Goal: Find specific page/section: Find specific page/section

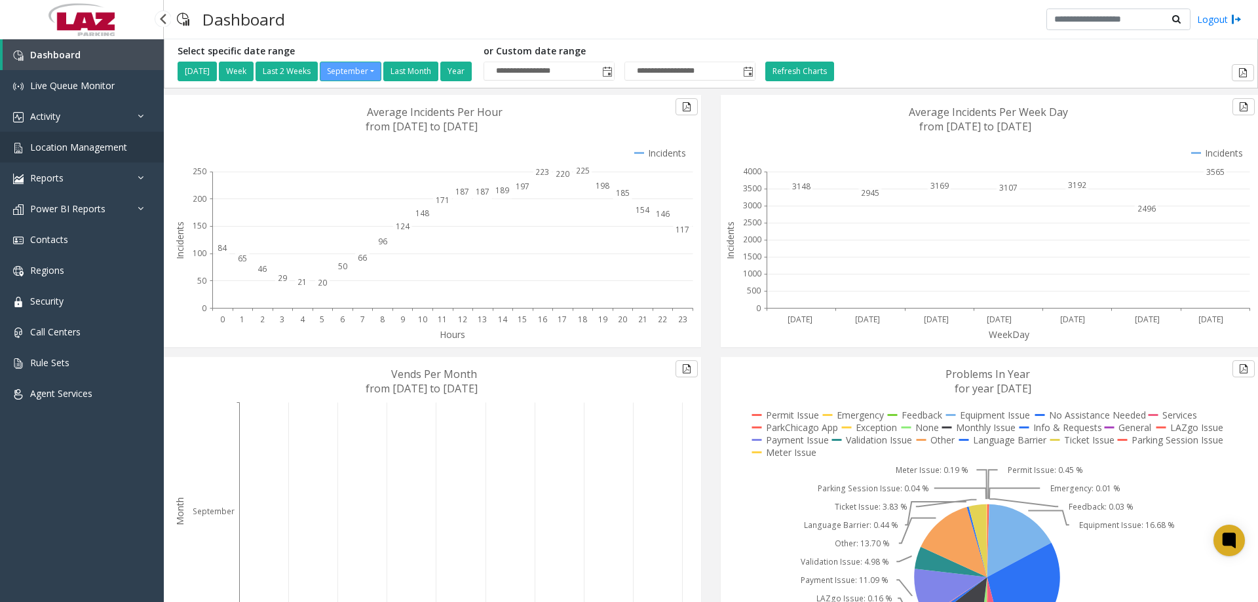
click at [81, 142] on span "Location Management" at bounding box center [78, 147] width 97 height 12
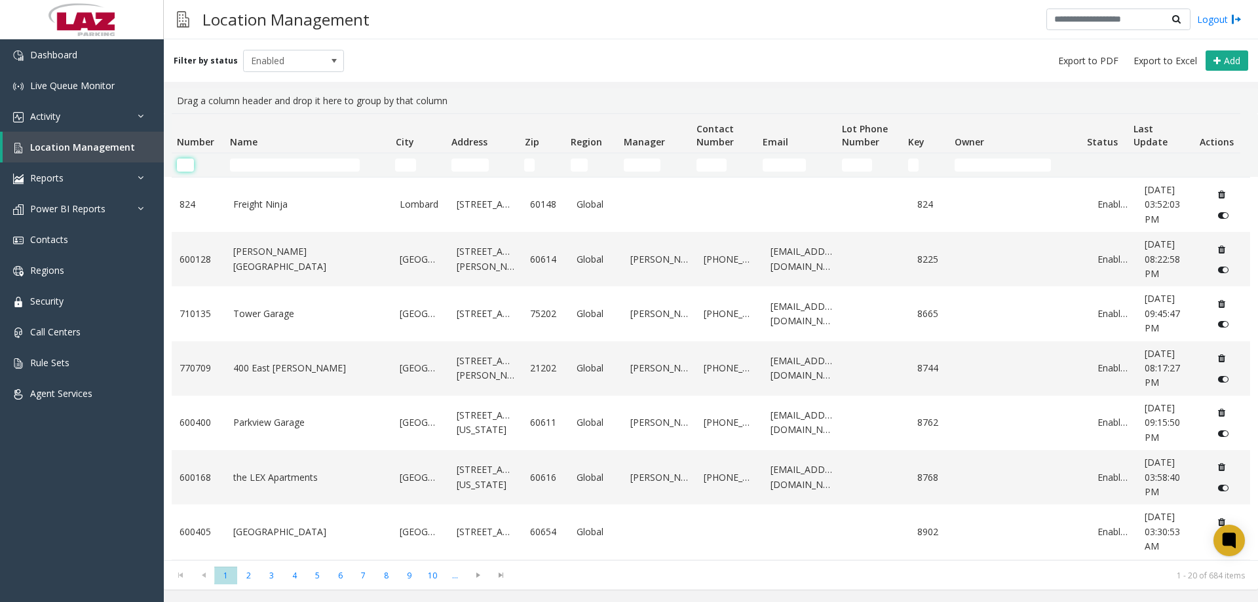
click at [187, 168] on input "Number Filter" at bounding box center [185, 165] width 17 height 13
drag, startPoint x: 187, startPoint y: 155, endPoint x: 186, endPoint y: 165, distance: 10.6
click at [187, 155] on td "Number Filter" at bounding box center [198, 165] width 53 height 24
click at [185, 165] on input "Number Filter" at bounding box center [185, 165] width 17 height 13
paste input "******"
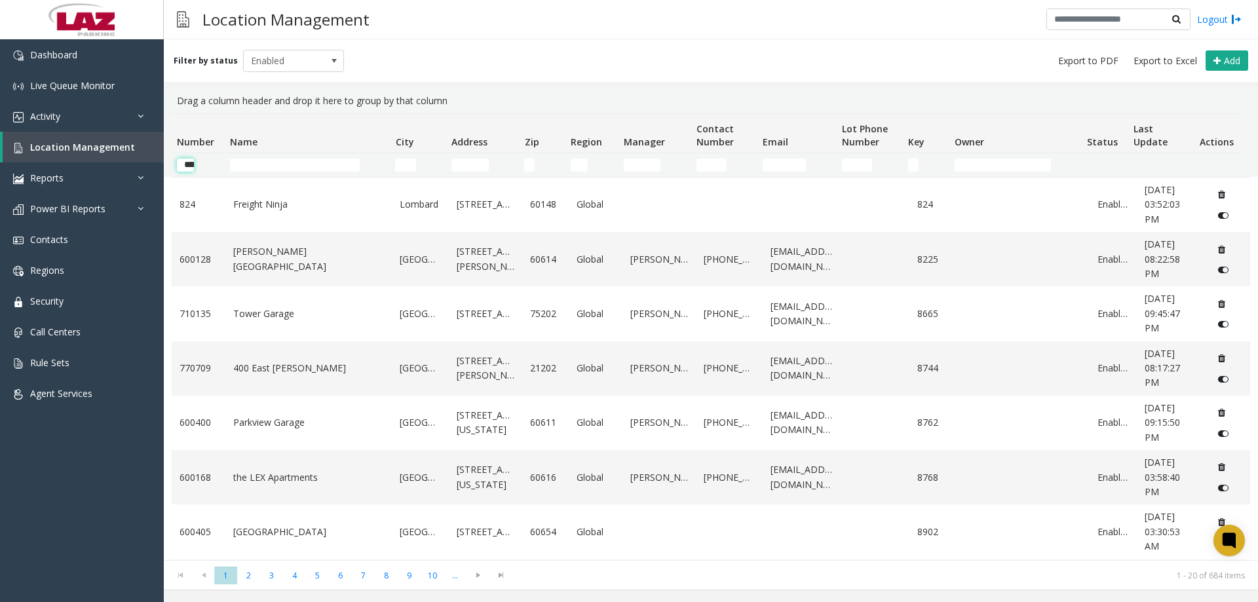
scroll to position [0, 22]
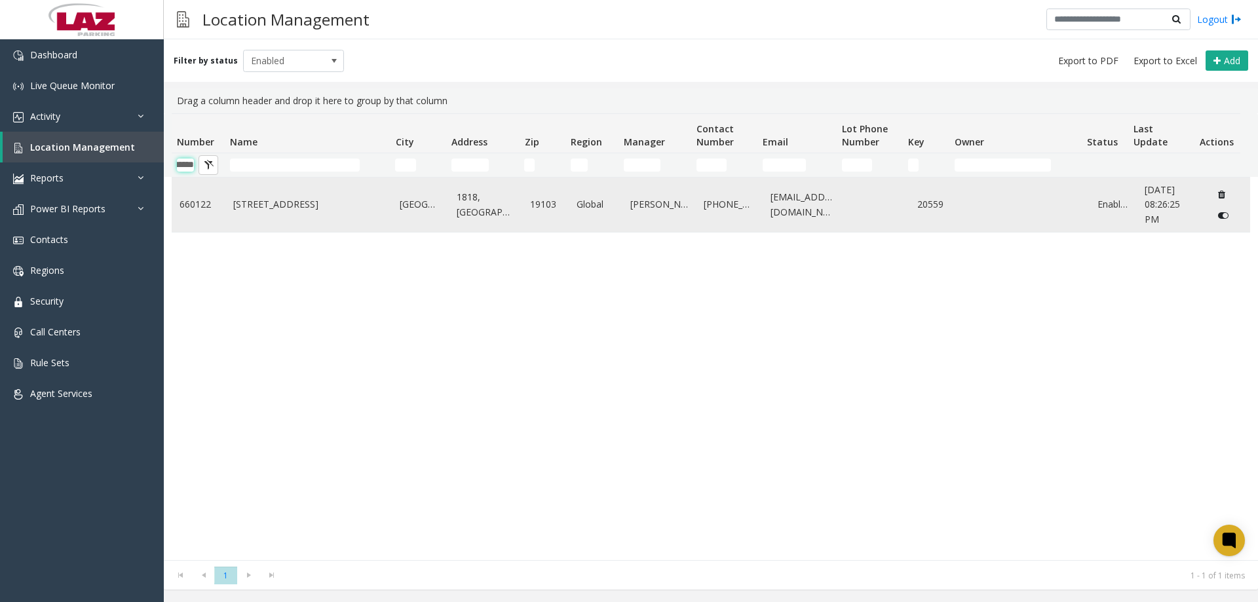
type input "******"
click at [254, 208] on link "[STREET_ADDRESS]" at bounding box center [308, 204] width 151 height 14
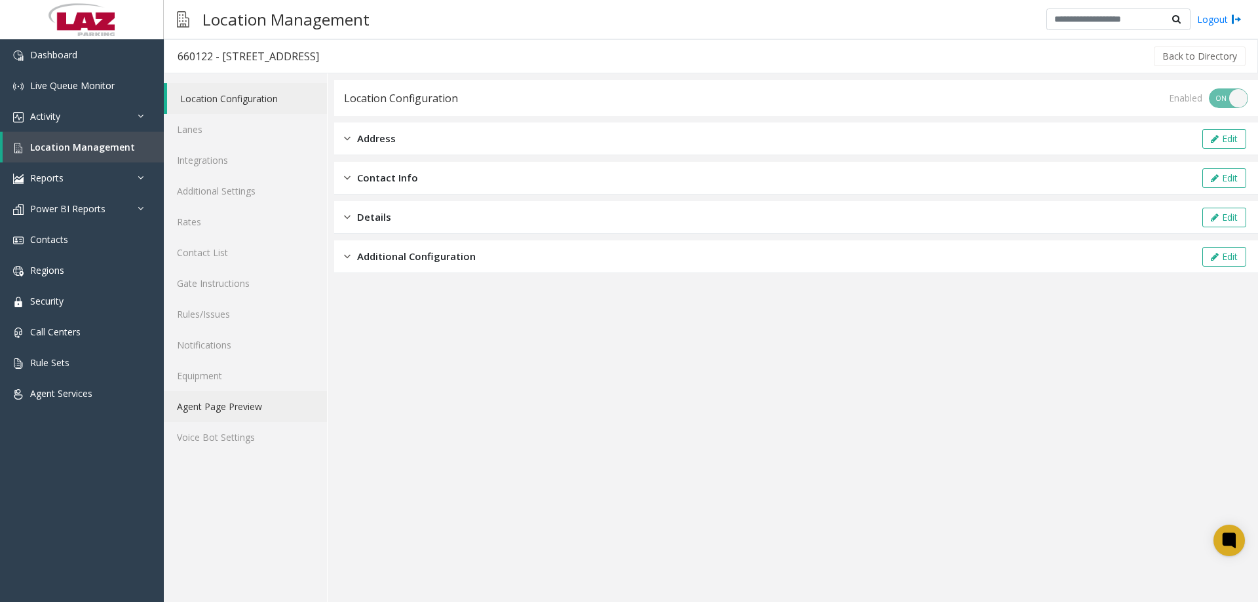
click at [237, 411] on link "Agent Page Preview" at bounding box center [245, 406] width 163 height 31
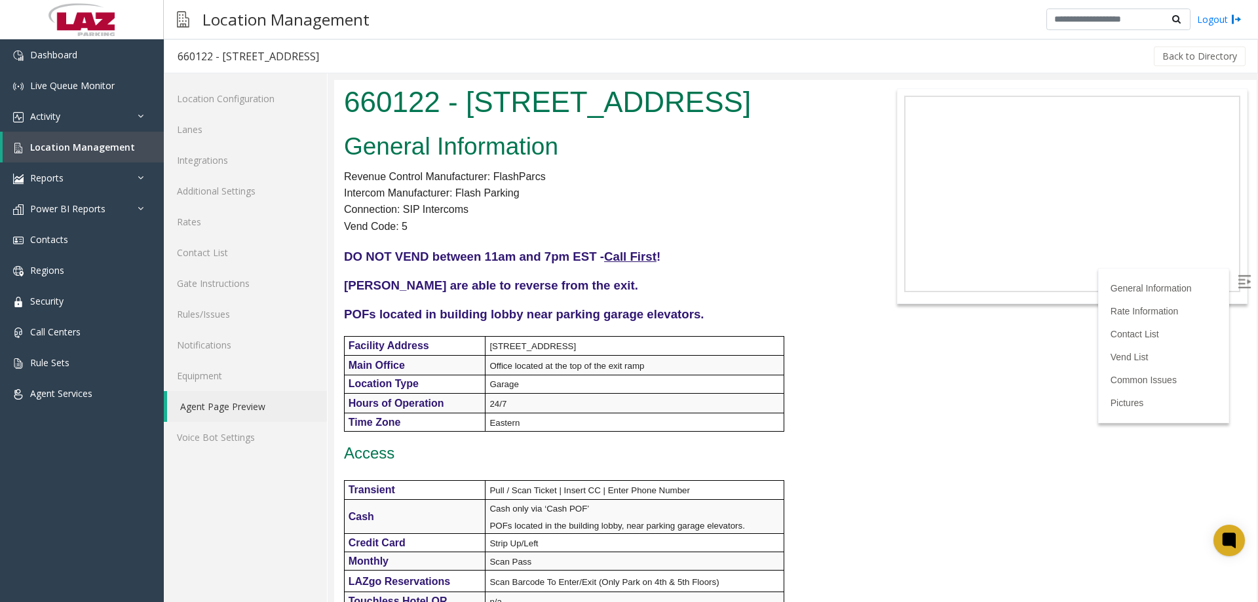
click at [175, 54] on h3 "660122 - 1818 Market Street" at bounding box center [248, 56] width 168 height 30
click at [188, 54] on div "660122 - 1818 Market Street" at bounding box center [249, 56] width 142 height 17
copy div "660122"
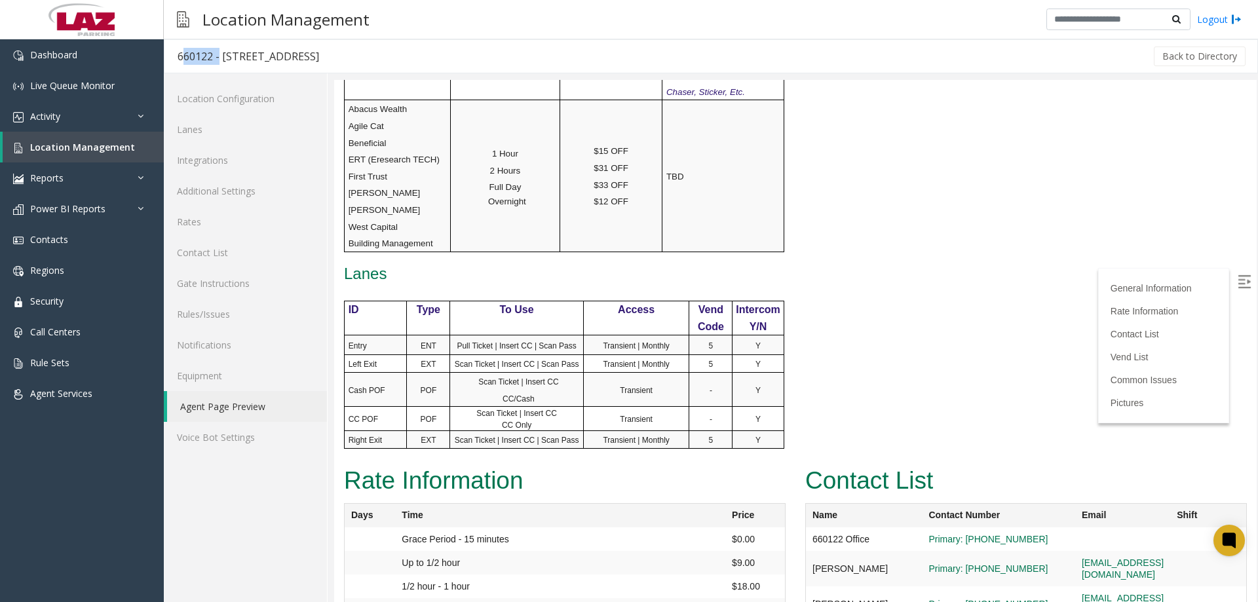
scroll to position [983, 0]
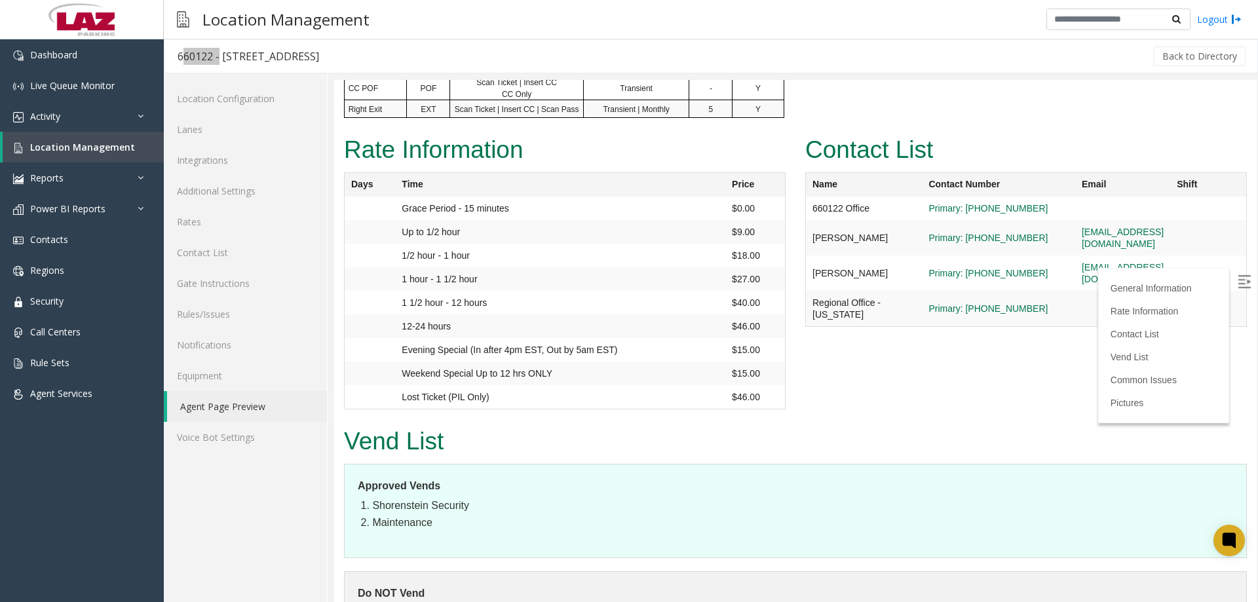
click at [689, 287] on img at bounding box center [1244, 281] width 13 height 13
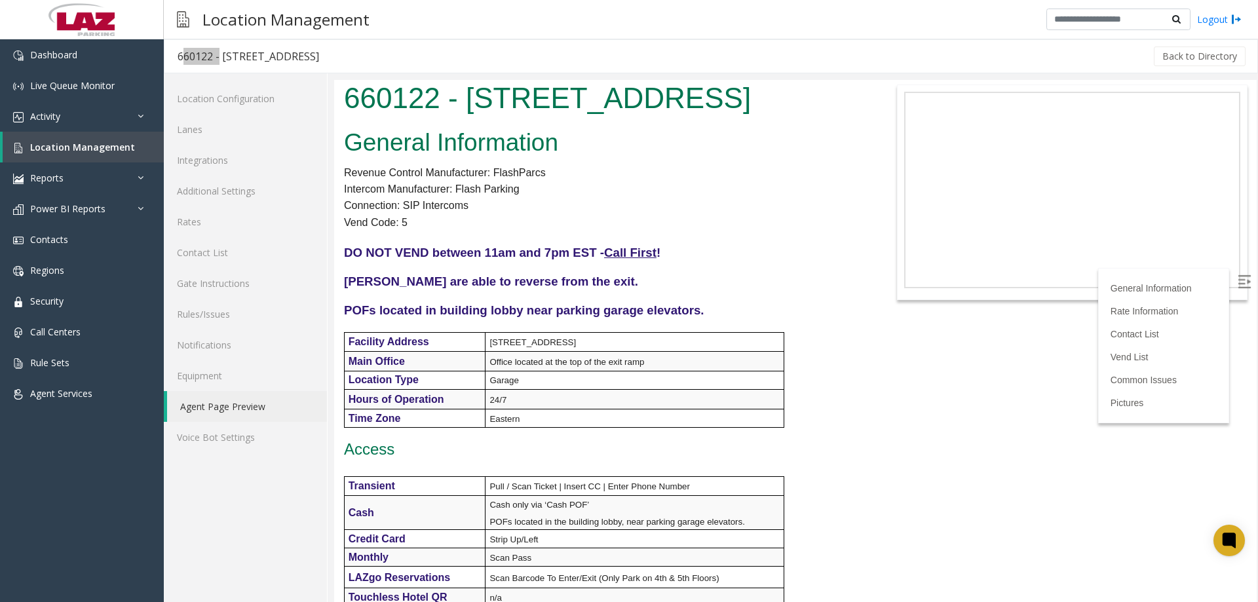
scroll to position [0, 0]
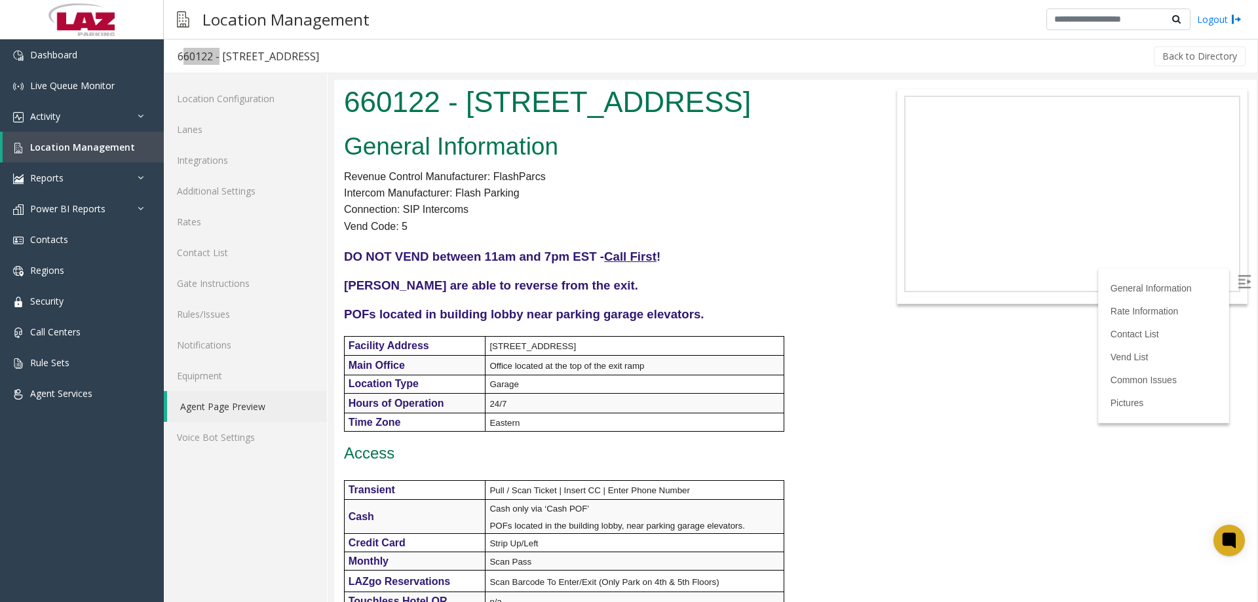
click at [689, 305] on p at bounding box center [603, 300] width 518 height 14
drag, startPoint x: 713, startPoint y: 98, endPoint x: 465, endPoint y: 107, distance: 247.8
click at [465, 107] on h1 "660122 - 1818 Market Street" at bounding box center [603, 102] width 518 height 41
copy h1 "[STREET_ADDRESS]"
click at [598, 99] on h1 "660122 - 1818 Market Street" at bounding box center [603, 102] width 518 height 41
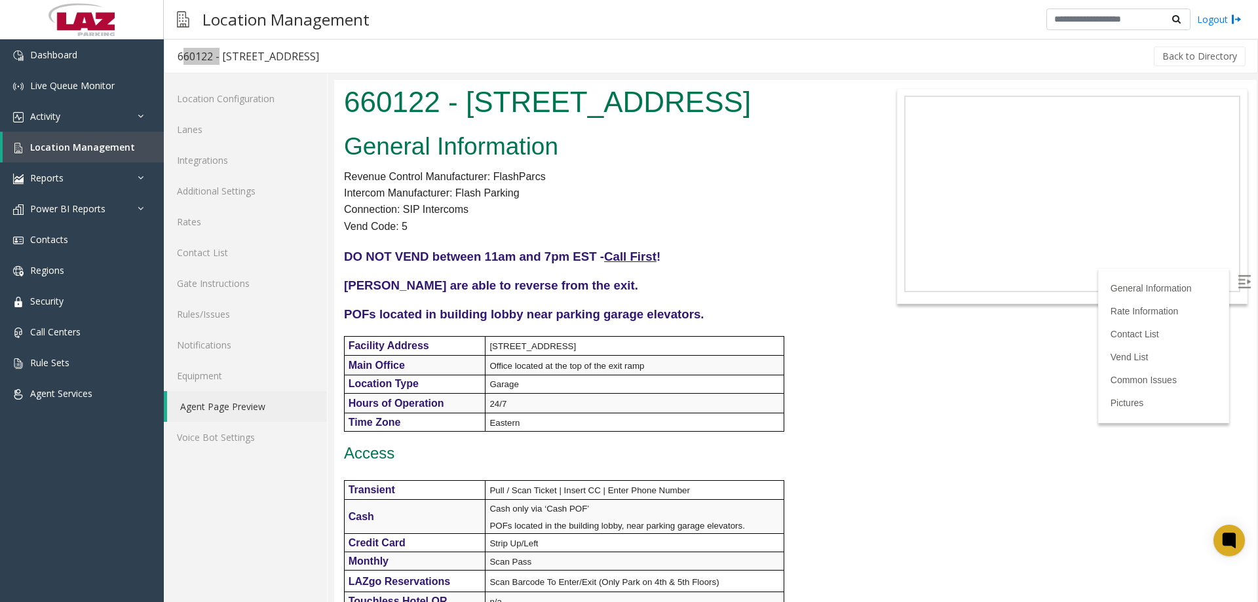
click at [689, 108] on h1 "660122 - 1818 Market Street" at bounding box center [603, 102] width 518 height 41
drag, startPoint x: 626, startPoint y: 113, endPoint x: 345, endPoint y: 119, distance: 280.5
click at [345, 119] on h1 "660122 - 1818 Market Street" at bounding box center [603, 102] width 518 height 41
click at [630, 121] on h1 "660122 - 1818 Market Street" at bounding box center [603, 102] width 518 height 41
click at [616, 101] on h1 "660122 - 1818 Market Street" at bounding box center [603, 102] width 518 height 41
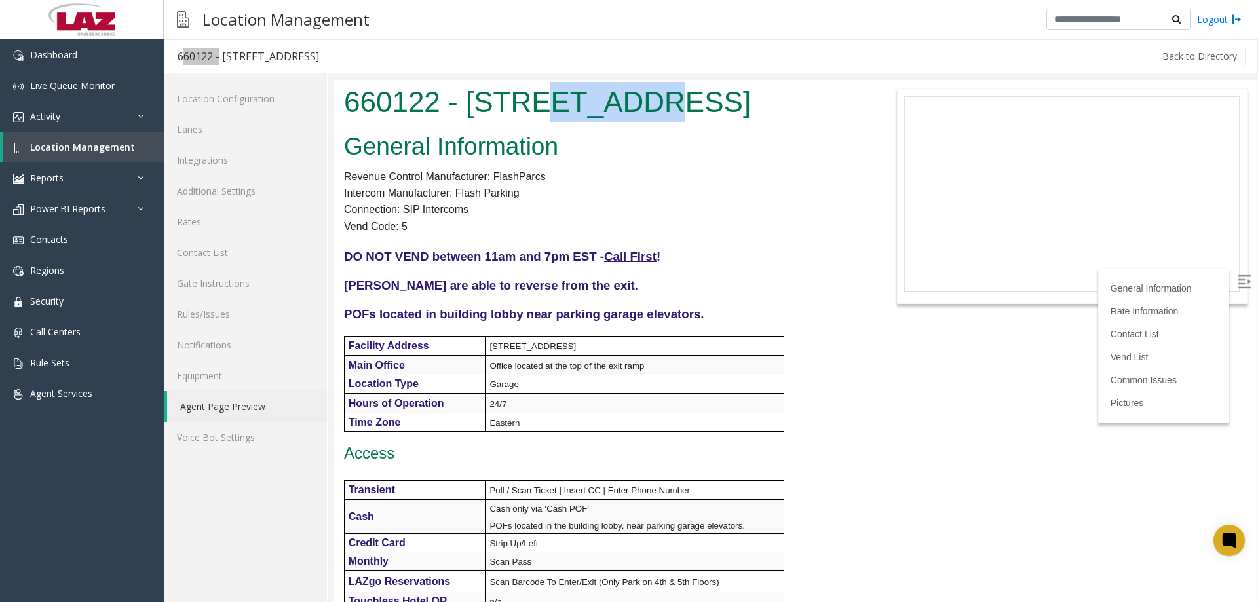
click at [616, 101] on h1 "660122 - 1818 Market Street" at bounding box center [603, 102] width 518 height 41
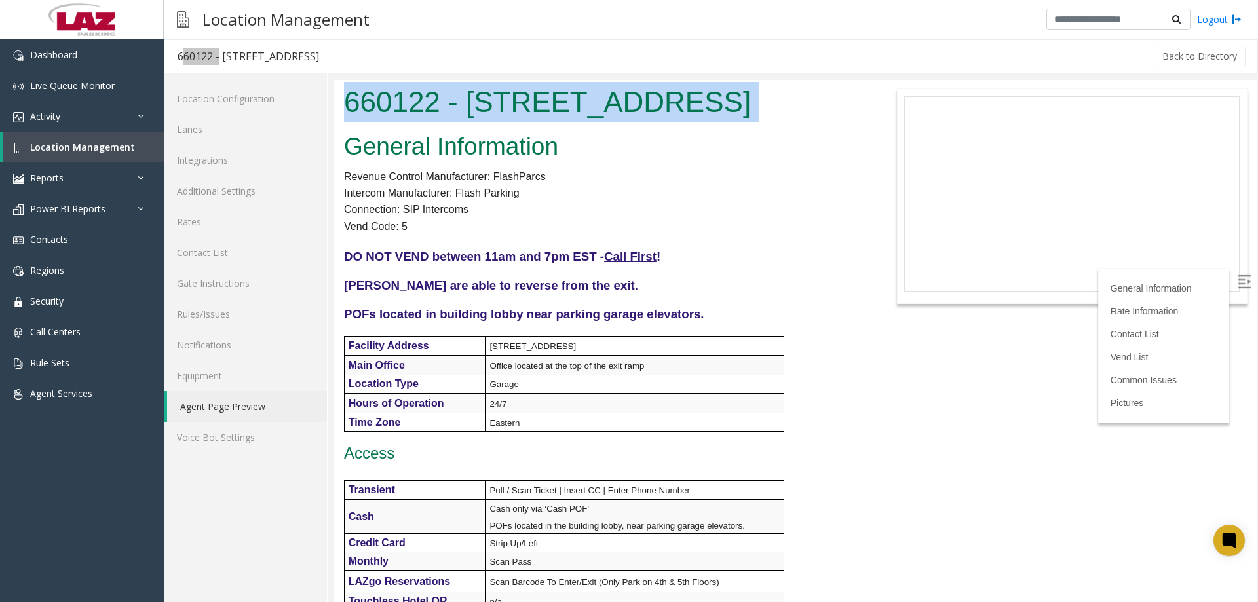
click at [616, 101] on h1 "660122 - 1818 Market Street" at bounding box center [603, 102] width 518 height 41
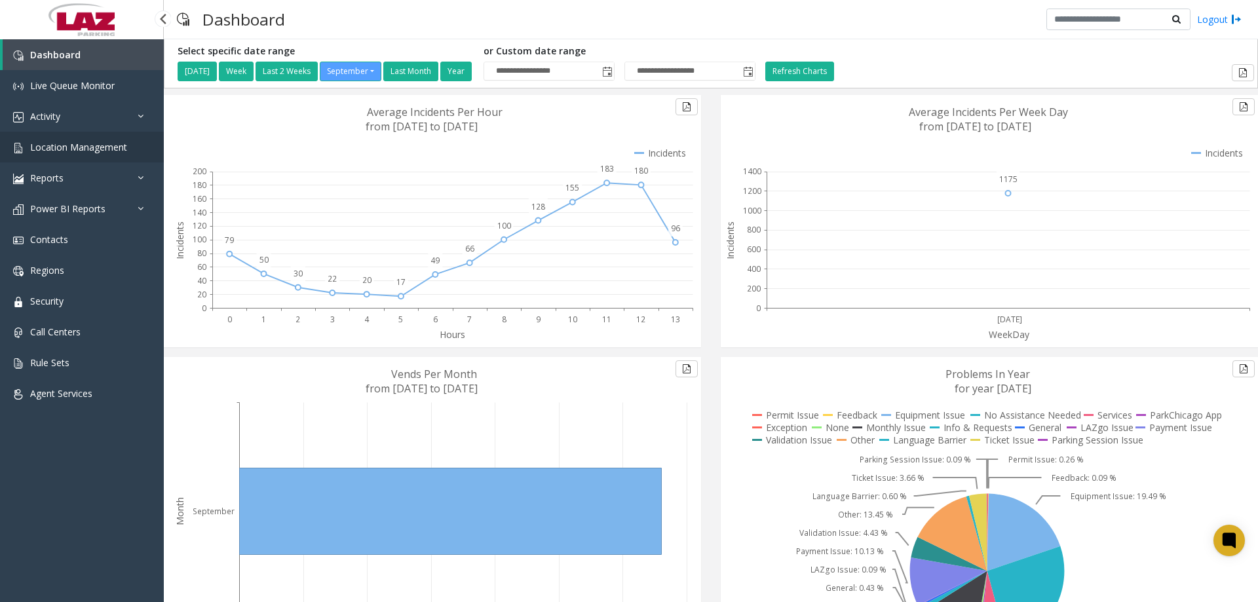
click at [96, 145] on span "Location Management" at bounding box center [78, 147] width 97 height 12
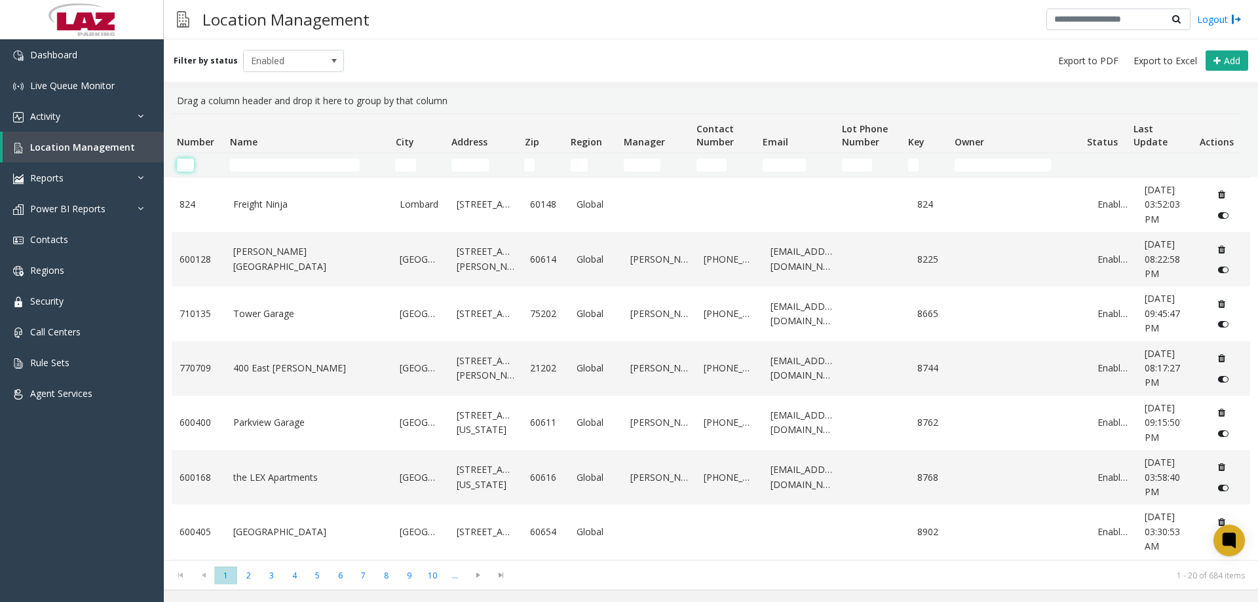
click at [187, 164] on input "Number Filter" at bounding box center [185, 165] width 17 height 13
click at [266, 162] on input "Name Filter" at bounding box center [295, 165] width 130 height 13
click at [179, 168] on input "Number Filter" at bounding box center [185, 165] width 17 height 13
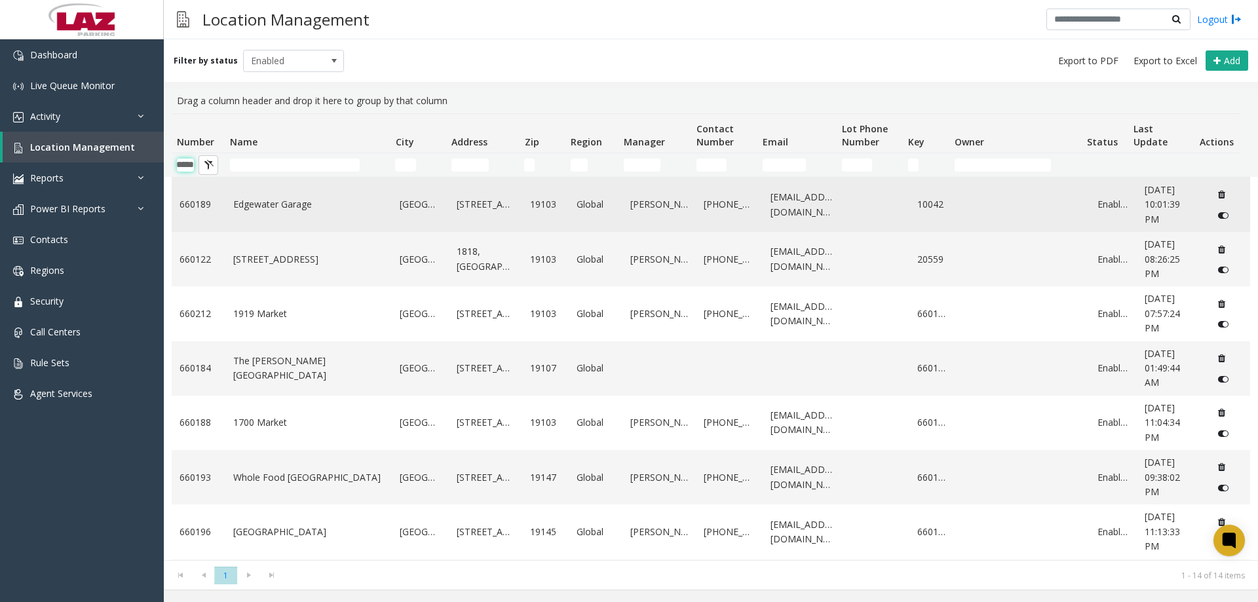
scroll to position [0, 22]
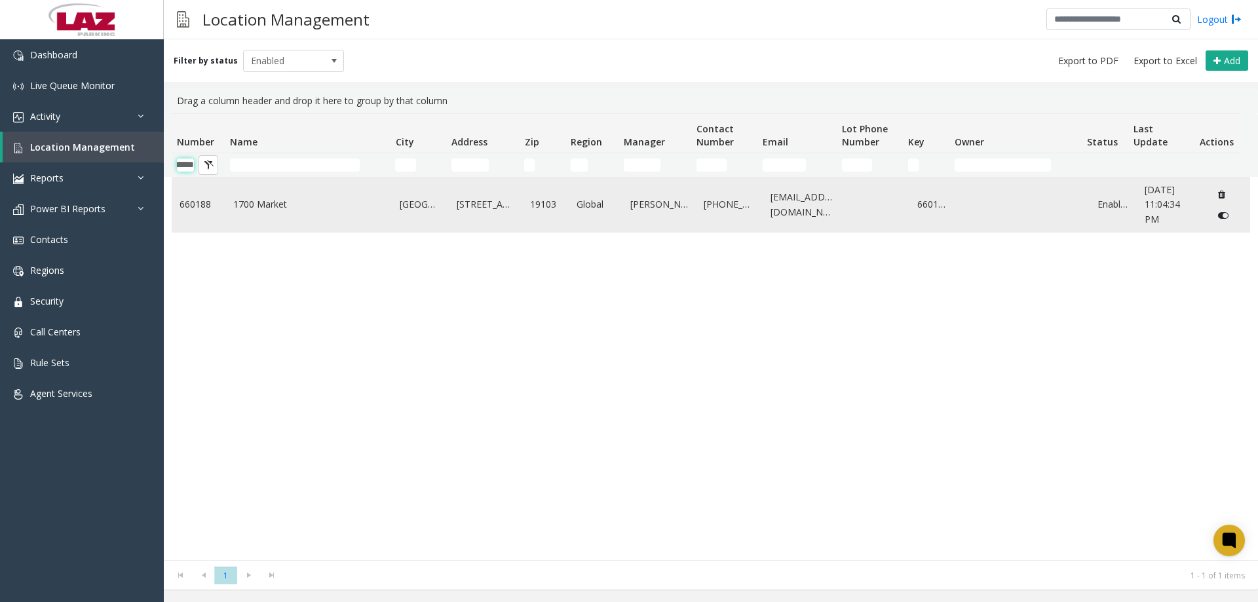
type input "******"
click at [257, 198] on link "1700 Market" at bounding box center [308, 204] width 151 height 14
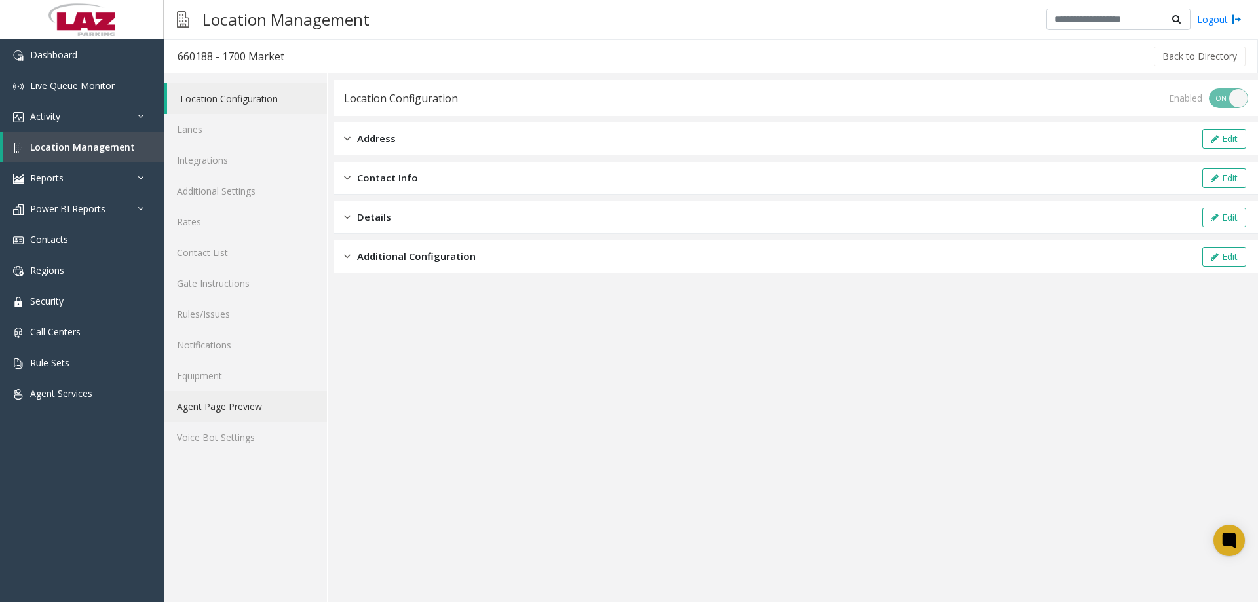
click at [215, 421] on link "Agent Page Preview" at bounding box center [245, 406] width 163 height 31
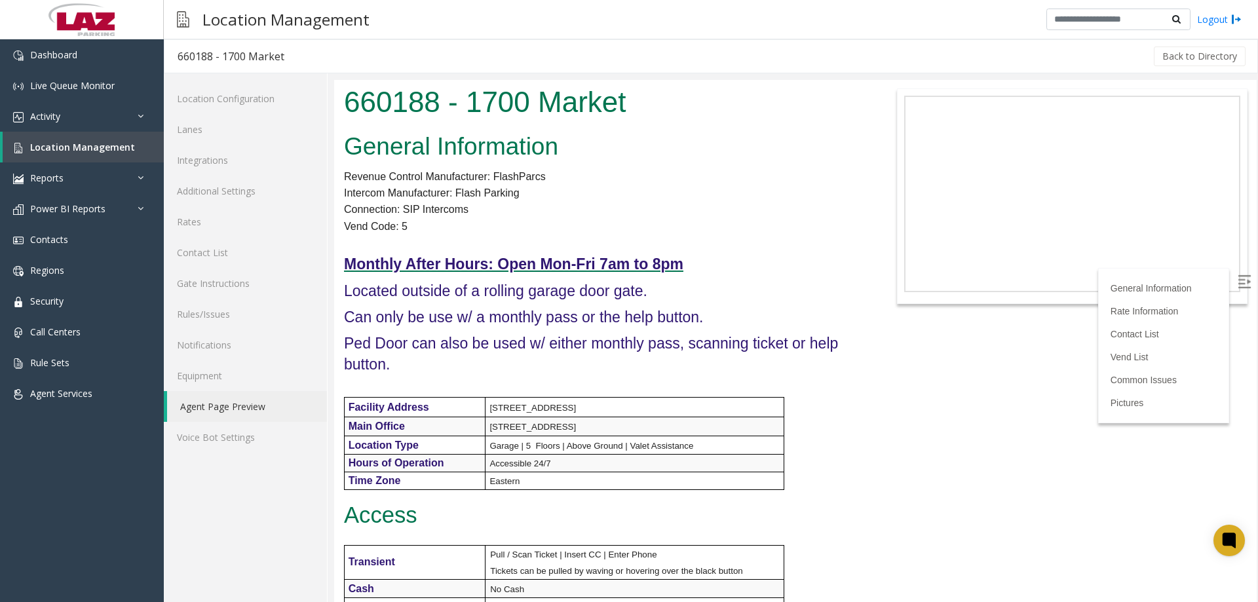
click at [365, 99] on h1 "660188 - 1700 Market" at bounding box center [603, 102] width 518 height 41
copy h1 "660188"
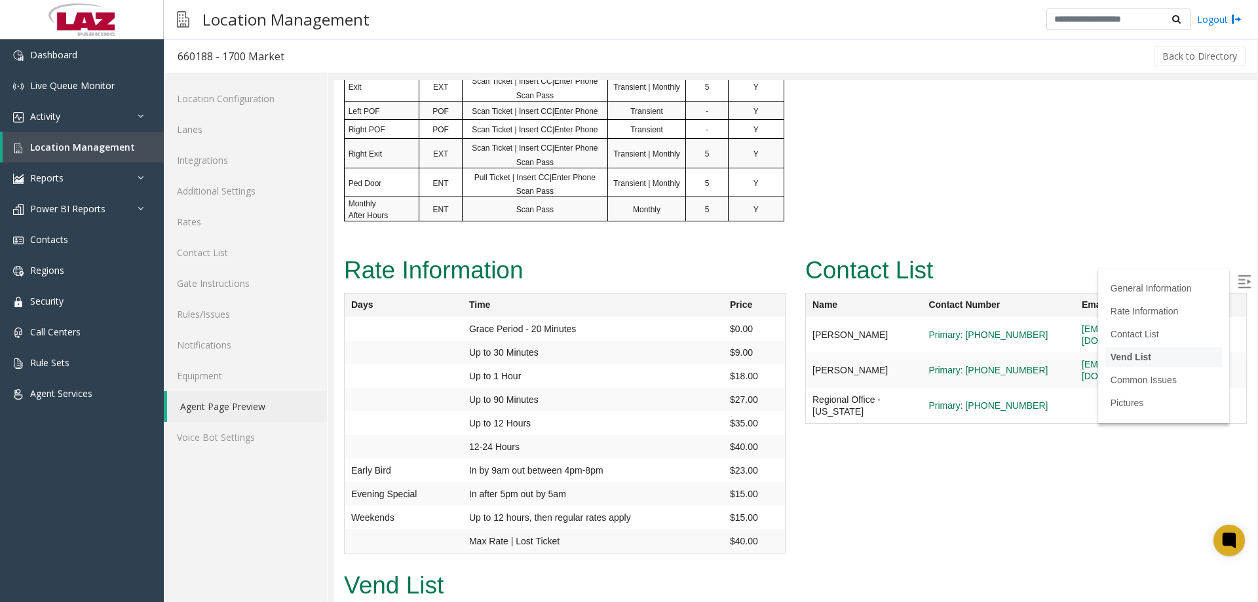
scroll to position [983, 0]
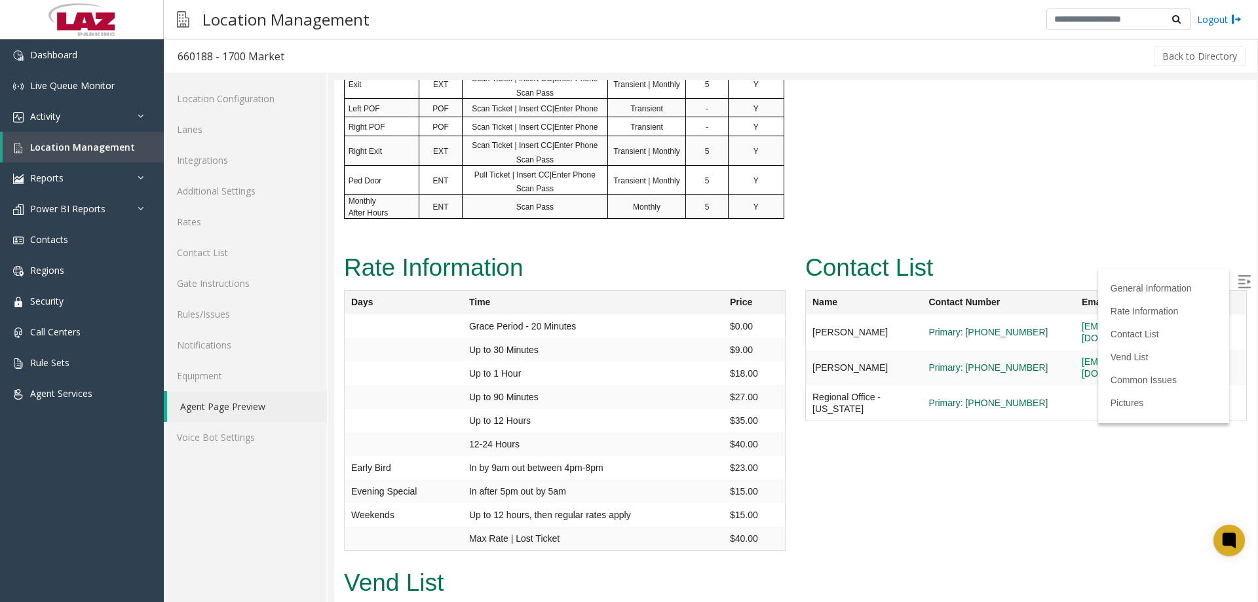
click at [1236, 288] on label at bounding box center [1246, 283] width 20 height 20
